Goal: Transaction & Acquisition: Register for event/course

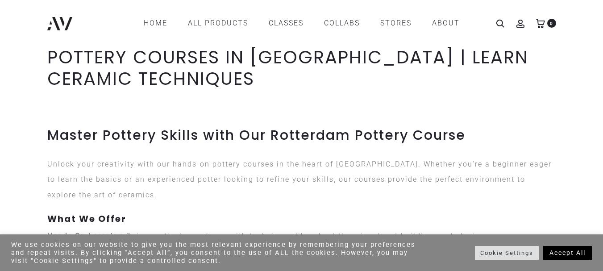
click at [558, 251] on link "Accept All" at bounding box center [567, 253] width 49 height 14
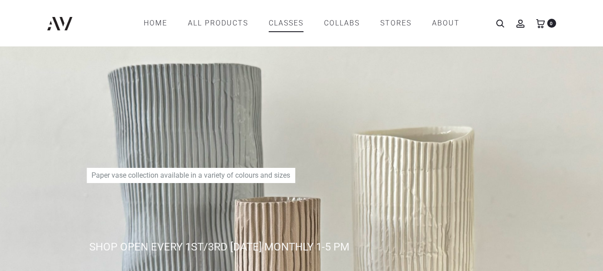
click at [284, 18] on link "CLASSES" at bounding box center [286, 23] width 35 height 15
